Goal: Information Seeking & Learning: Learn about a topic

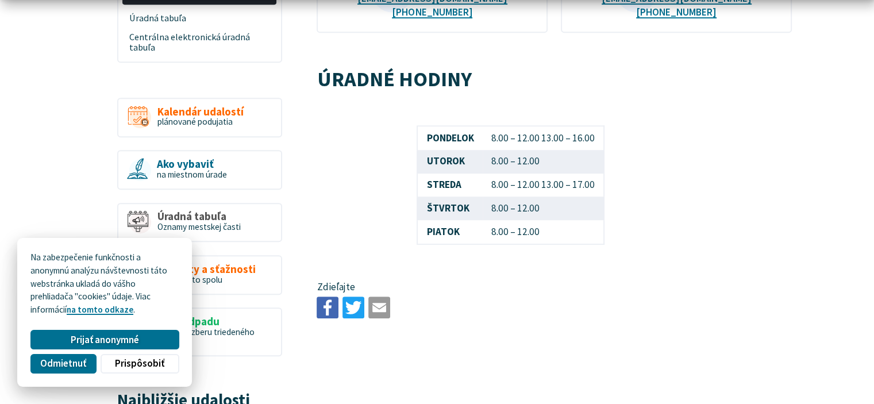
scroll to position [648, 0]
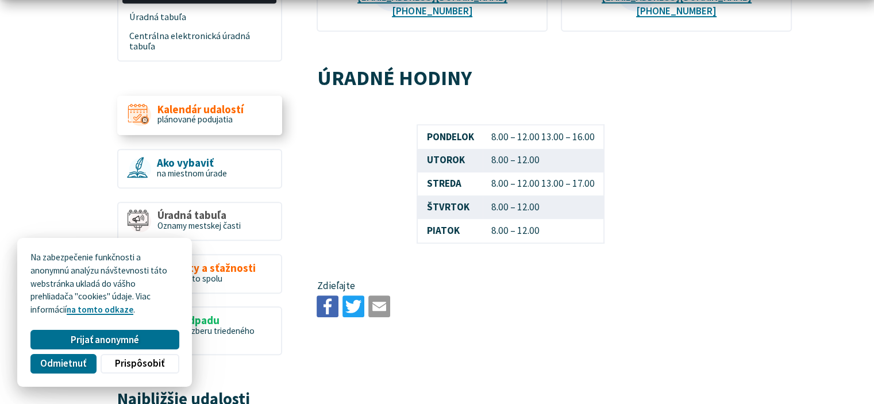
click at [230, 103] on span "Kalendár udalostí" at bounding box center [200, 109] width 86 height 12
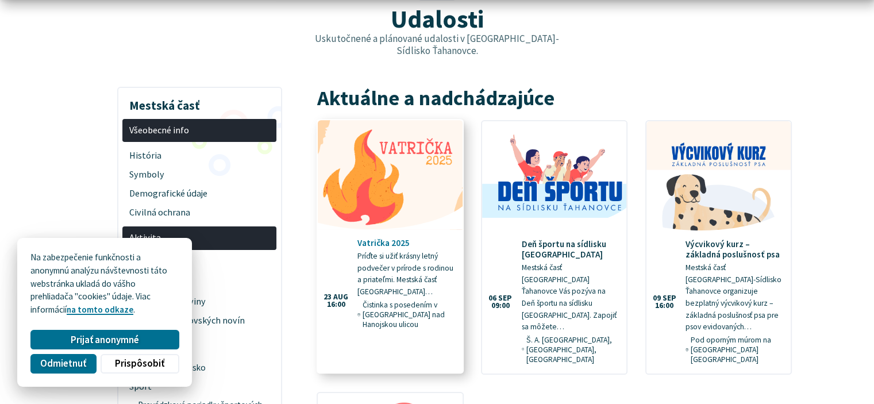
scroll to position [140, 0]
click at [377, 267] on p "Príďte si užiť krásny letný podvečer v prírode s rodinou a priateľmi. Mestská č…" at bounding box center [405, 273] width 97 height 47
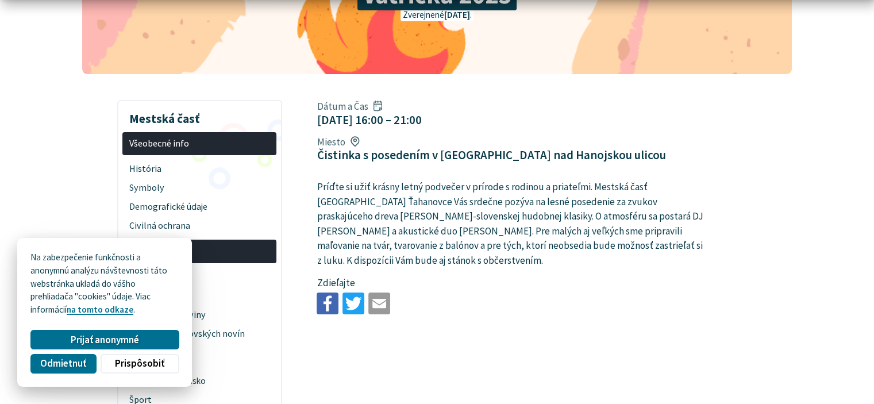
scroll to position [191, 0]
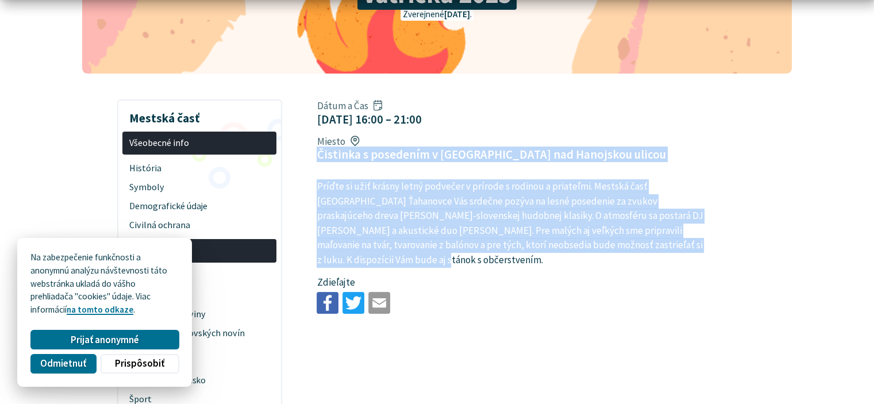
drag, startPoint x: 317, startPoint y: 156, endPoint x: 739, endPoint y: 248, distance: 431.3
click at [739, 248] on article "Dátum a Čas 23. aug 2025 16:00 – 21:00 Miesto Čistinka s posedením v Ťahanovsko…" at bounding box center [554, 206] width 510 height 223
drag, startPoint x: 318, startPoint y: 120, endPoint x: 729, endPoint y: 250, distance: 431.0
click at [729, 250] on article "Dátum a Čas 23. aug 2025 16:00 – 21:00 Miesto Čistinka s posedením v Ťahanovsko…" at bounding box center [554, 206] width 510 height 223
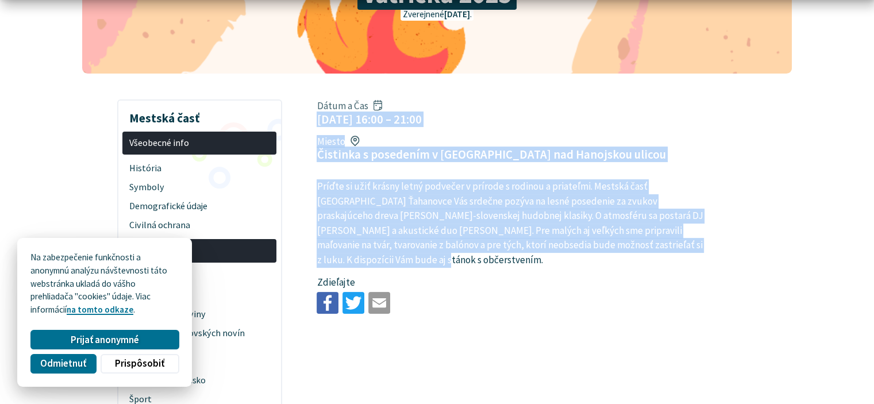
copy article "23. aug 2025 16:00 – 21:00 Miesto Čistinka s posedením v Ťahanovskom lese nad H…"
